Goal: Task Accomplishment & Management: Use online tool/utility

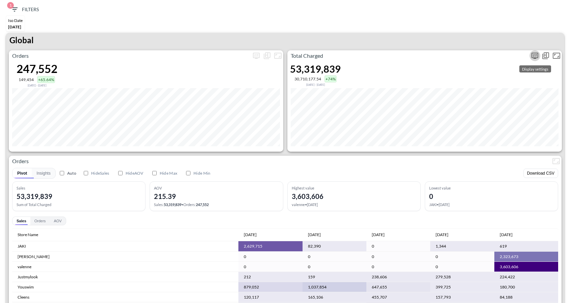
click at [535, 56] on icon "more" at bounding box center [535, 55] width 4 height 3
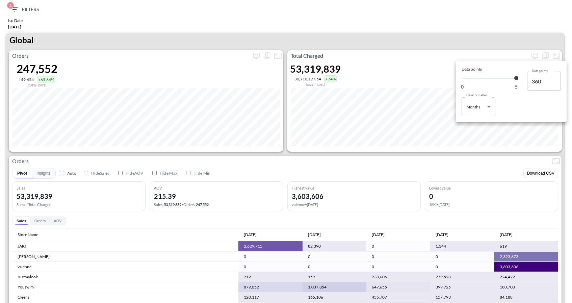
click at [488, 106] on body "BI.P.EYE, Interactive Analytics Dashboards 1 Filters Iso Date [DATE] Global Ord…" at bounding box center [286, 151] width 572 height 303
click at [469, 128] on li "Days" at bounding box center [479, 124] width 34 height 10
type input "Days"
type input "151"
click at [436, 159] on div at bounding box center [286, 151] width 572 height 303
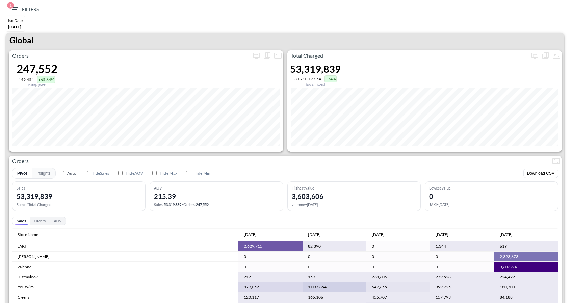
click at [13, 9] on icon "button" at bounding box center [14, 9] width 6 height 4
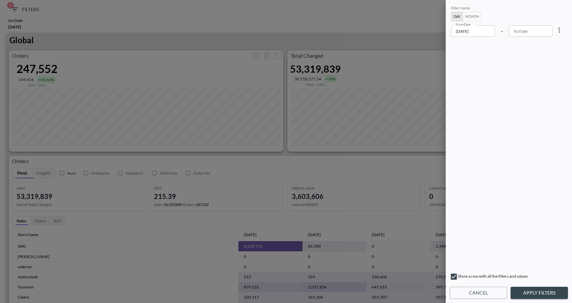
click at [469, 35] on input "[DATE]" at bounding box center [473, 30] width 44 height 11
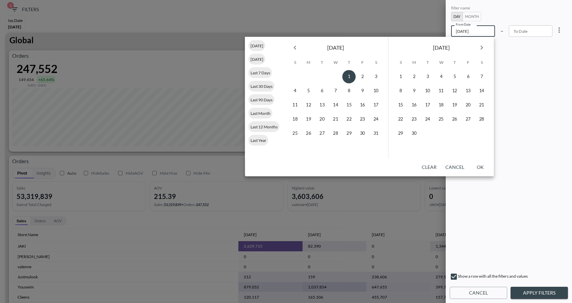
click at [482, 46] on icon "Next month" at bounding box center [482, 48] width 8 height 8
click at [400, 134] on button "28" at bounding box center [401, 134] width 14 height 14
type input "[DATE]"
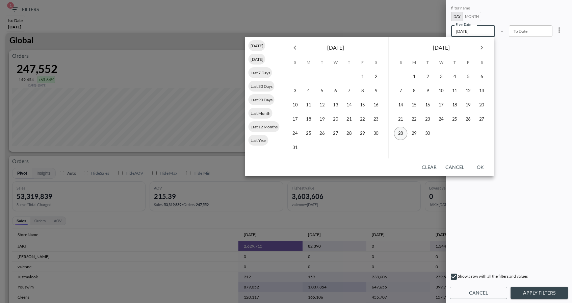
type input "YYYY-MM-DD"
click at [417, 132] on button "29" at bounding box center [415, 134] width 14 height 14
type input "[DATE]"
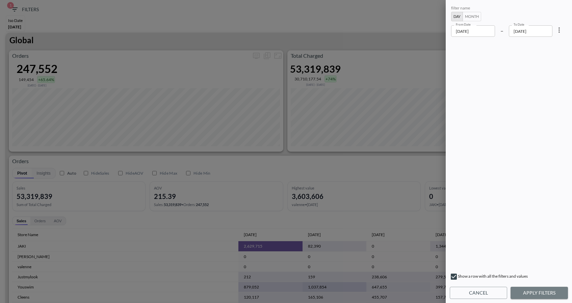
click at [533, 295] on button "Apply Filters" at bounding box center [539, 293] width 57 height 13
